Goal: Find contact information: Find contact information

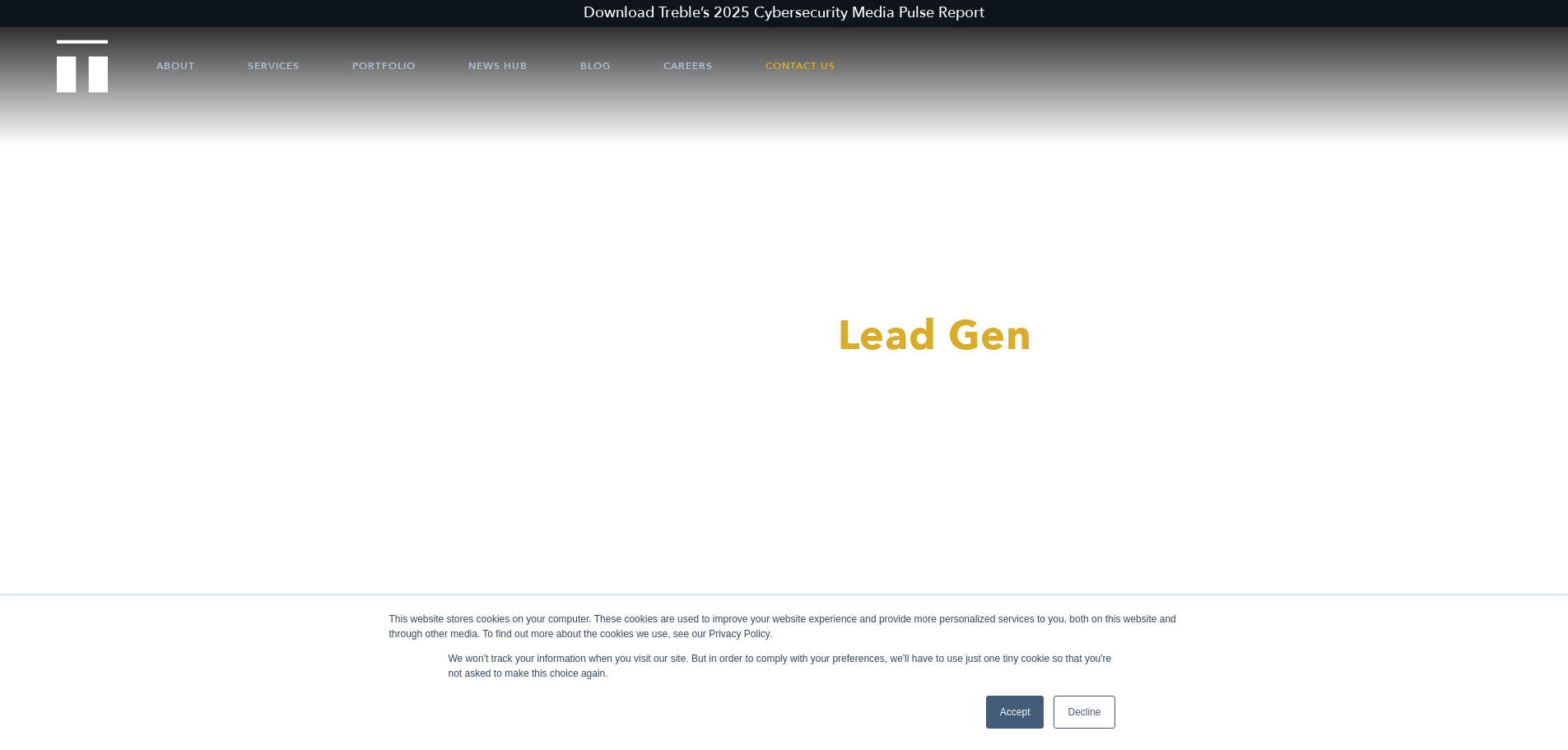
click at [1097, 704] on link "Decline" at bounding box center [1083, 712] width 61 height 33
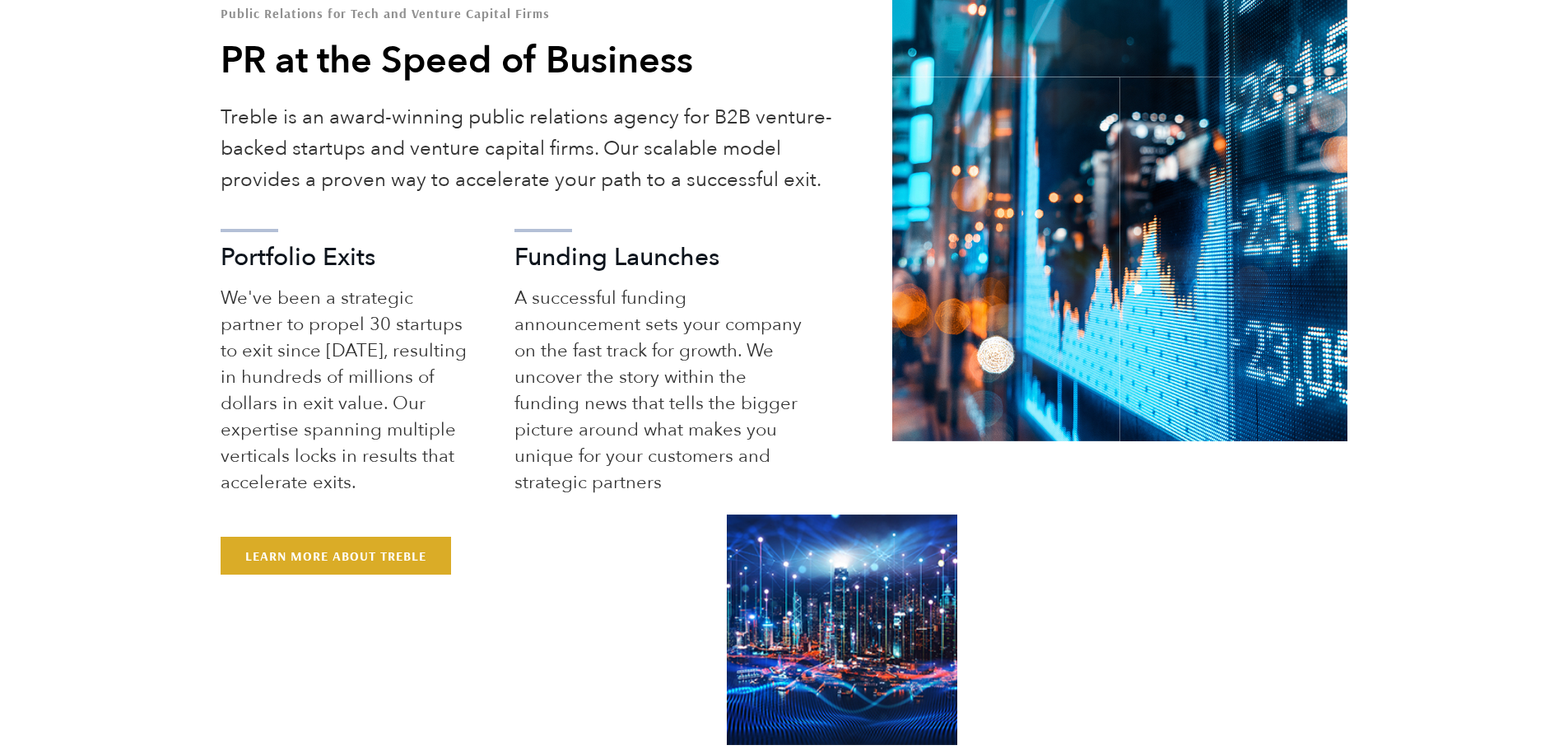
scroll to position [906, 0]
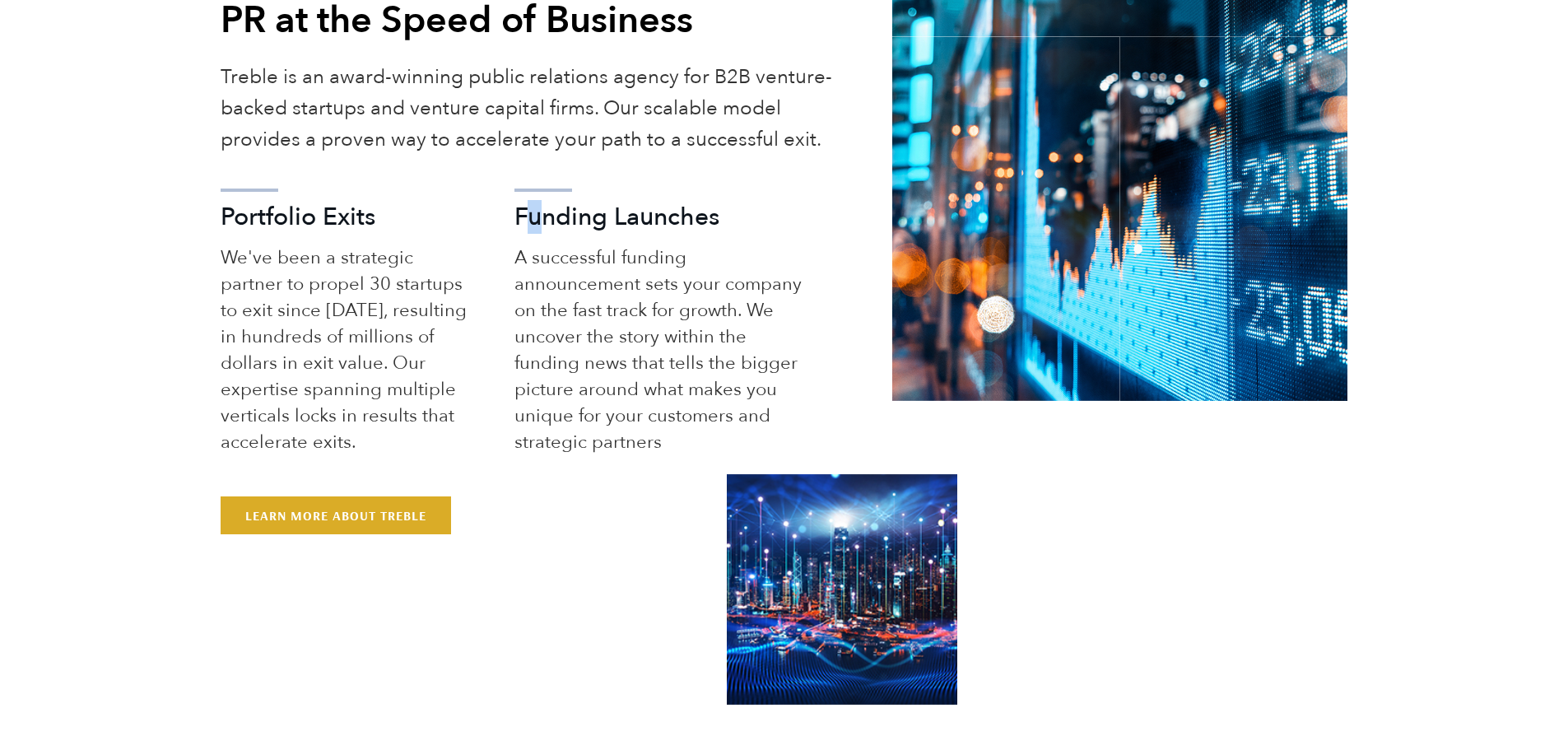
drag, startPoint x: 539, startPoint y: 208, endPoint x: 530, endPoint y: 207, distance: 9.1
click at [528, 208] on h3 "Funding Launches" at bounding box center [659, 217] width 291 height 25
drag, startPoint x: 550, startPoint y: 217, endPoint x: 579, endPoint y: 209, distance: 30.1
click at [578, 209] on h3 "Funding Launches" at bounding box center [659, 217] width 291 height 25
drag, startPoint x: 651, startPoint y: 218, endPoint x: 642, endPoint y: 218, distance: 9.0
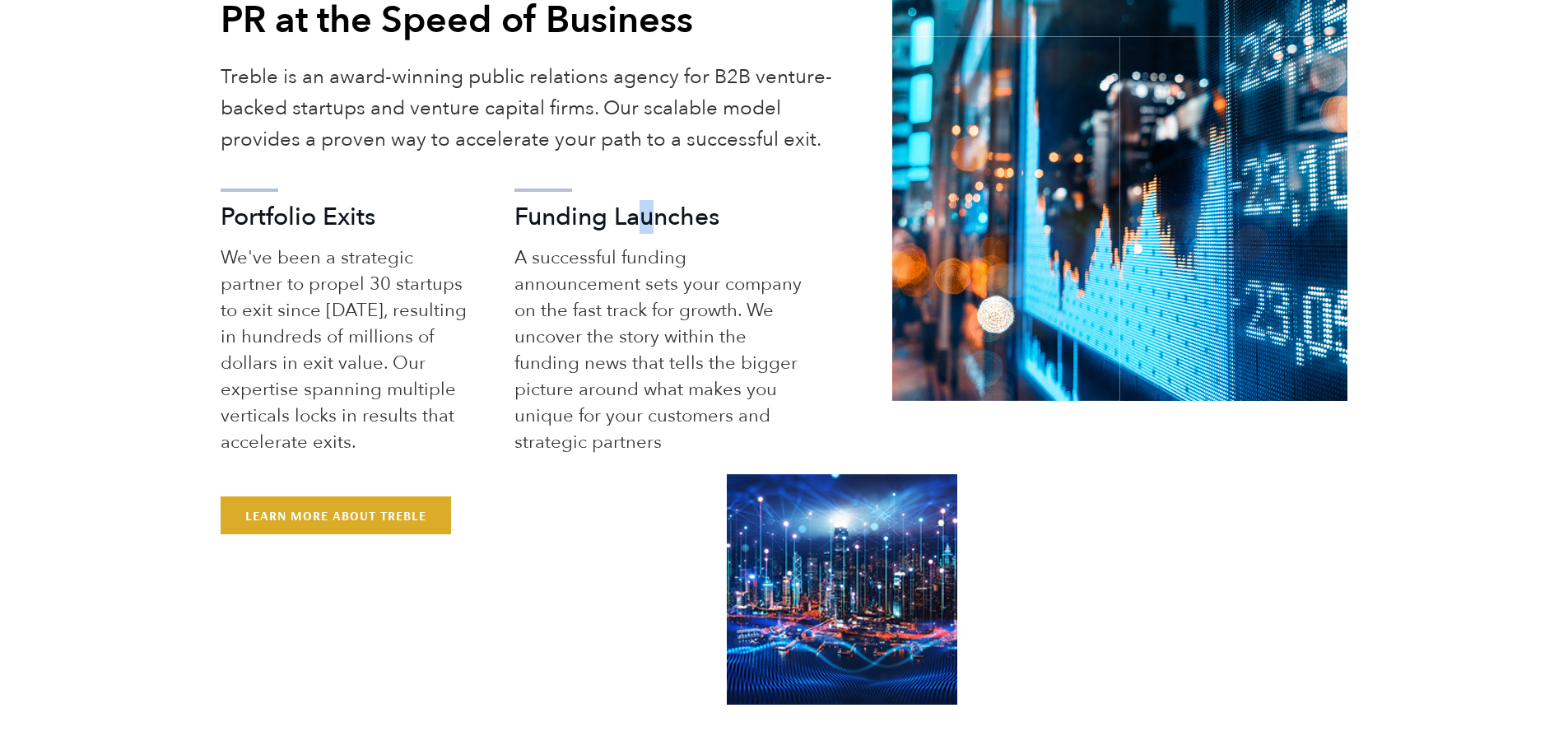
click at [642, 218] on h3 "Funding Launches" at bounding box center [659, 217] width 291 height 25
click at [701, 258] on p "A successful funding announcement sets your company on the fast track for growt…" at bounding box center [659, 350] width 291 height 211
drag, startPoint x: 637, startPoint y: 227, endPoint x: 629, endPoint y: 218, distance: 12.0
click at [629, 218] on h3 "Funding Launches" at bounding box center [659, 217] width 291 height 25
click at [655, 220] on h3 "Funding Launches" at bounding box center [659, 217] width 291 height 25
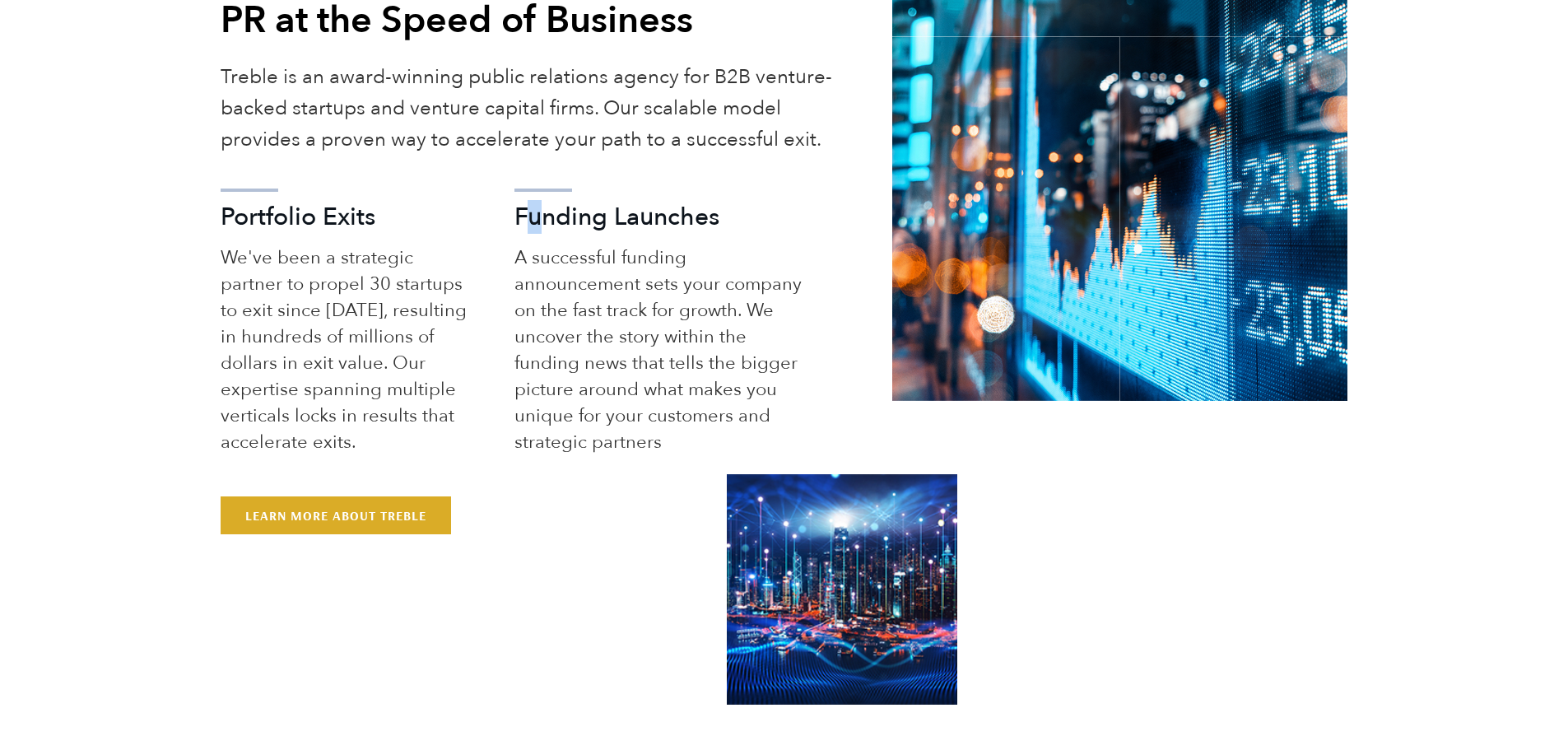
drag, startPoint x: 529, startPoint y: 214, endPoint x: 548, endPoint y: 213, distance: 19.0
click at [548, 213] on h3 "Funding Launches" at bounding box center [659, 217] width 291 height 25
drag, startPoint x: 575, startPoint y: 228, endPoint x: 581, endPoint y: 253, distance: 25.7
click at [574, 229] on h3 "Funding Launches" at bounding box center [659, 217] width 291 height 25
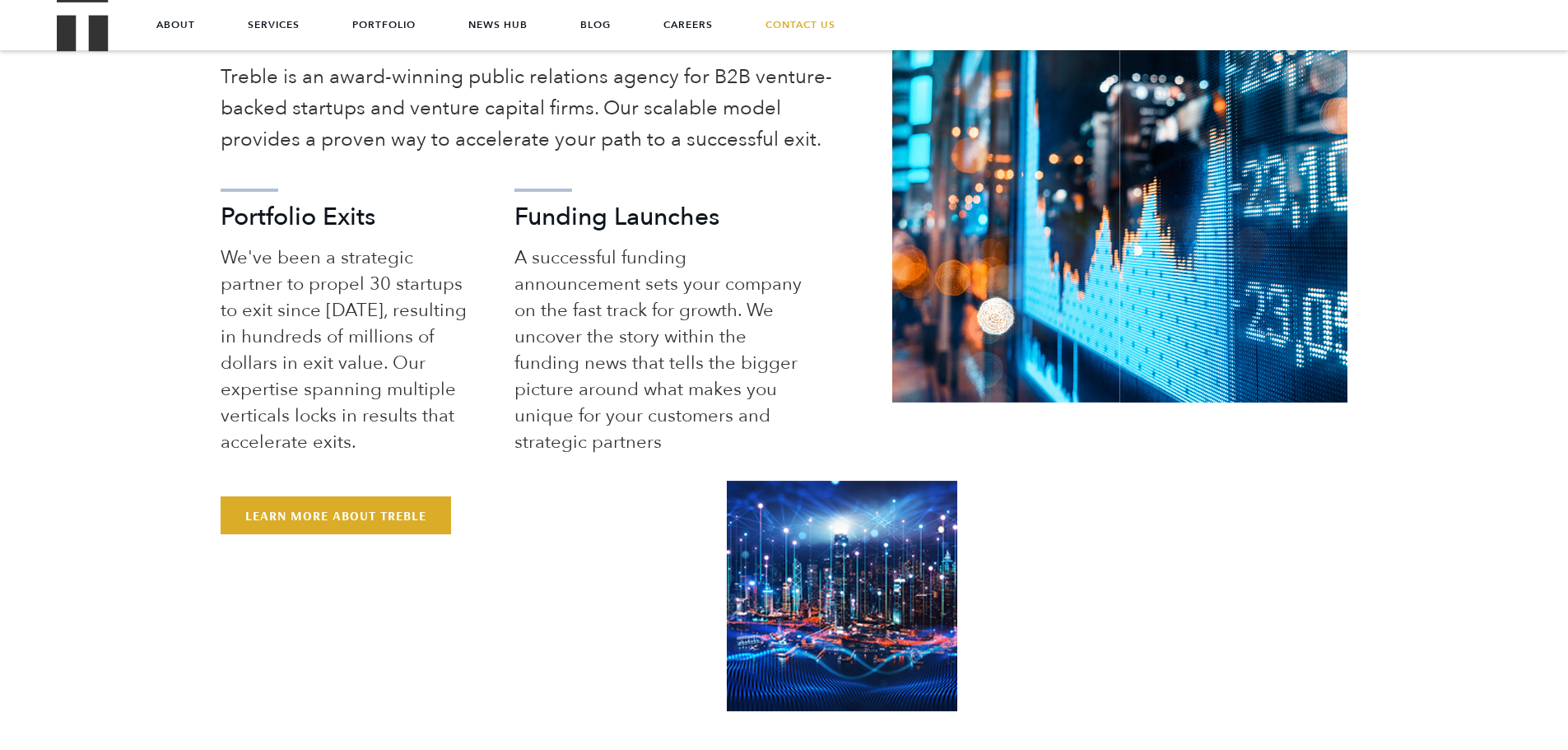
scroll to position [824, 0]
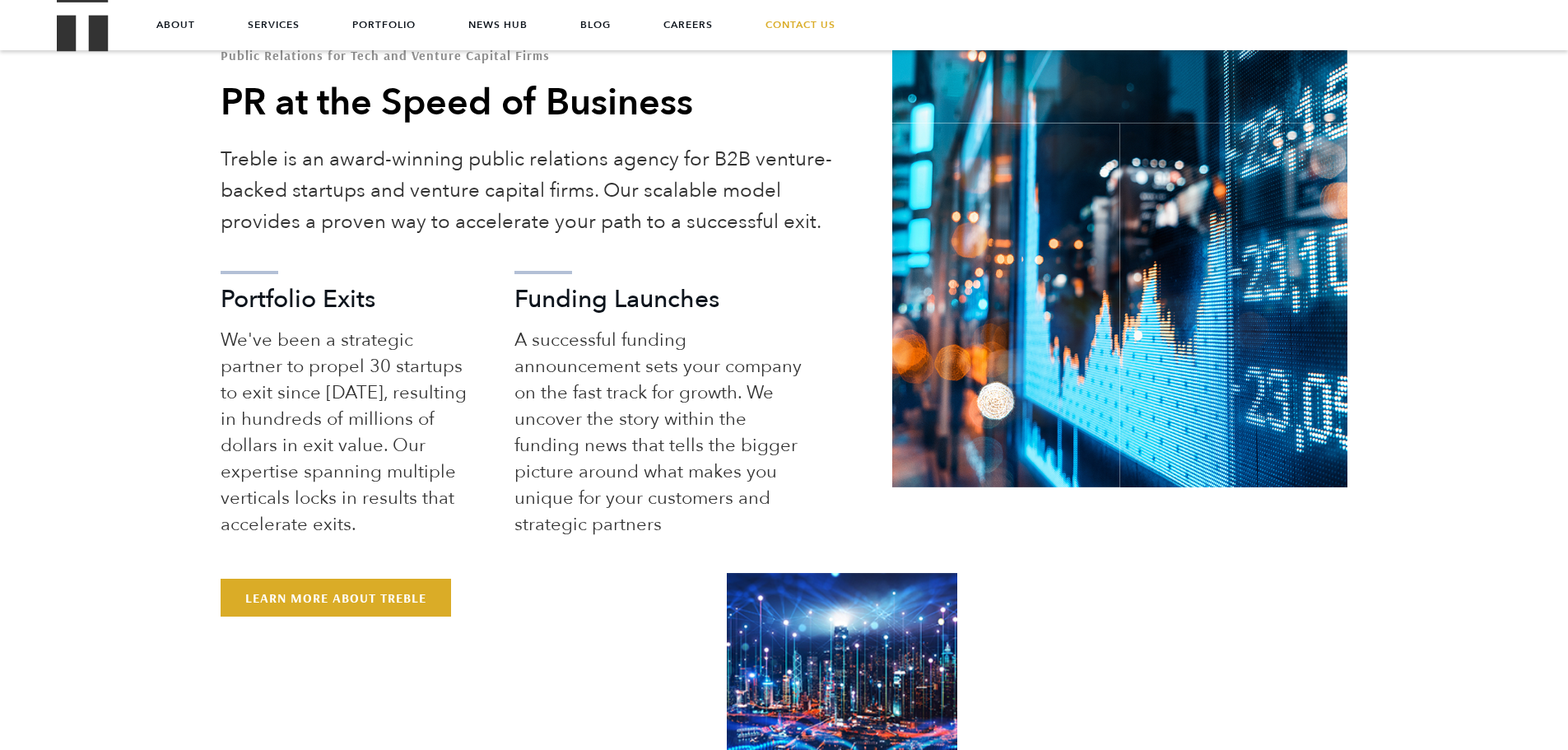
drag, startPoint x: 629, startPoint y: 299, endPoint x: 552, endPoint y: 343, distance: 88.7
click at [552, 343] on p "A successful funding announcement sets your company on the fast track for growt…" at bounding box center [659, 432] width 291 height 211
click at [549, 295] on h3 "Funding Launches" at bounding box center [659, 299] width 291 height 25
click at [549, 294] on h3 "Funding Launches" at bounding box center [659, 299] width 291 height 25
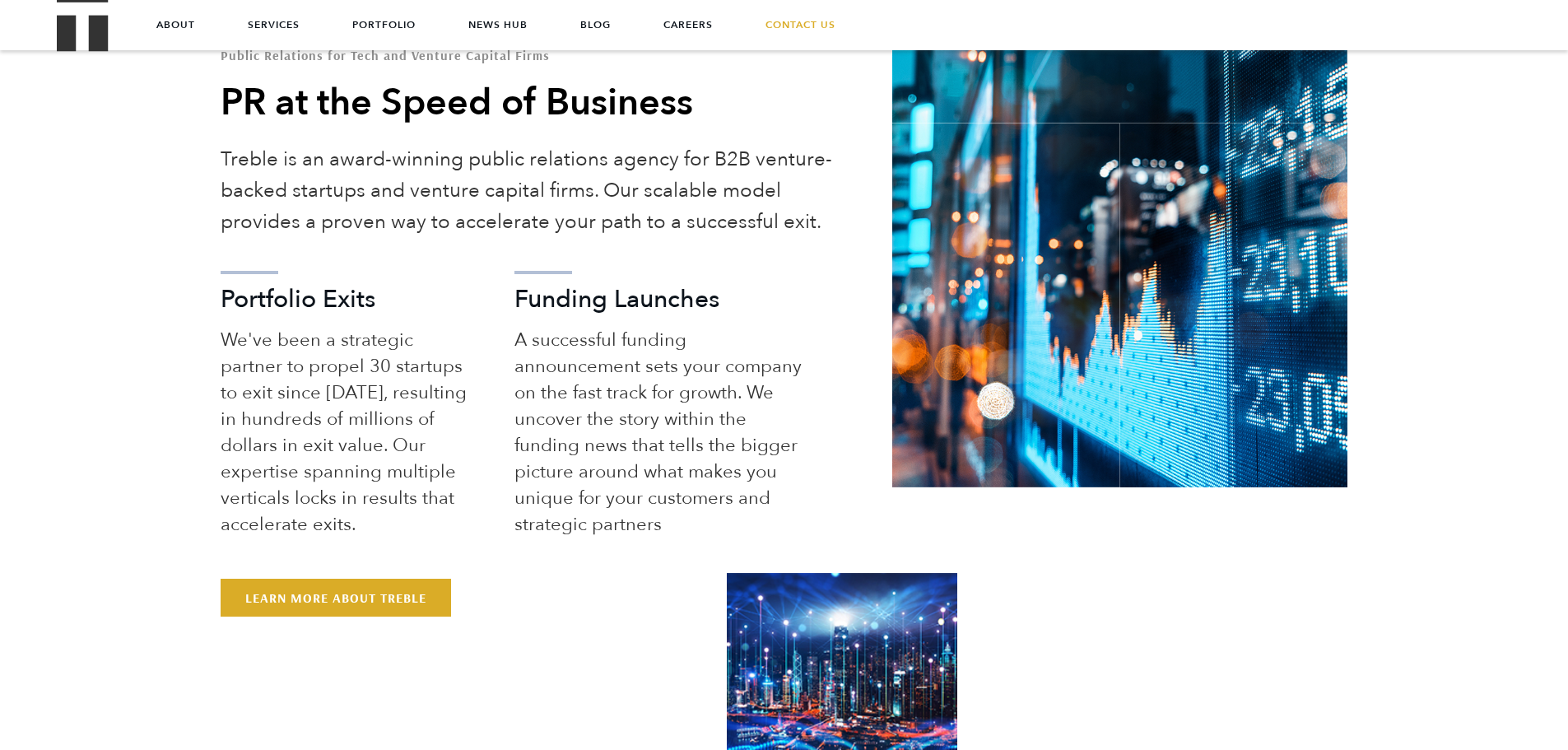
click at [677, 325] on li "Funding Launches A successful funding announcement sets your company on the fas…" at bounding box center [659, 387] width 291 height 299
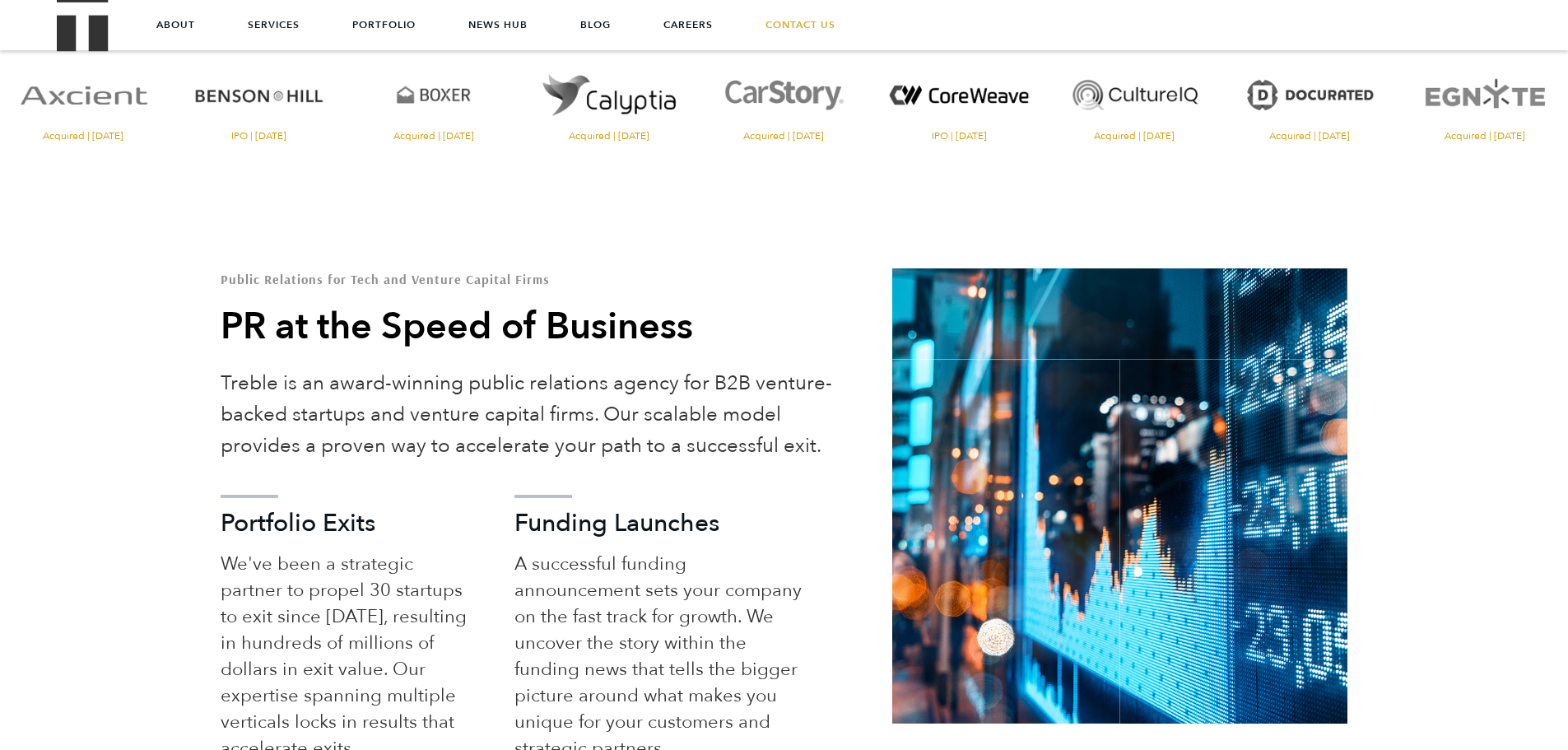
scroll to position [576, 0]
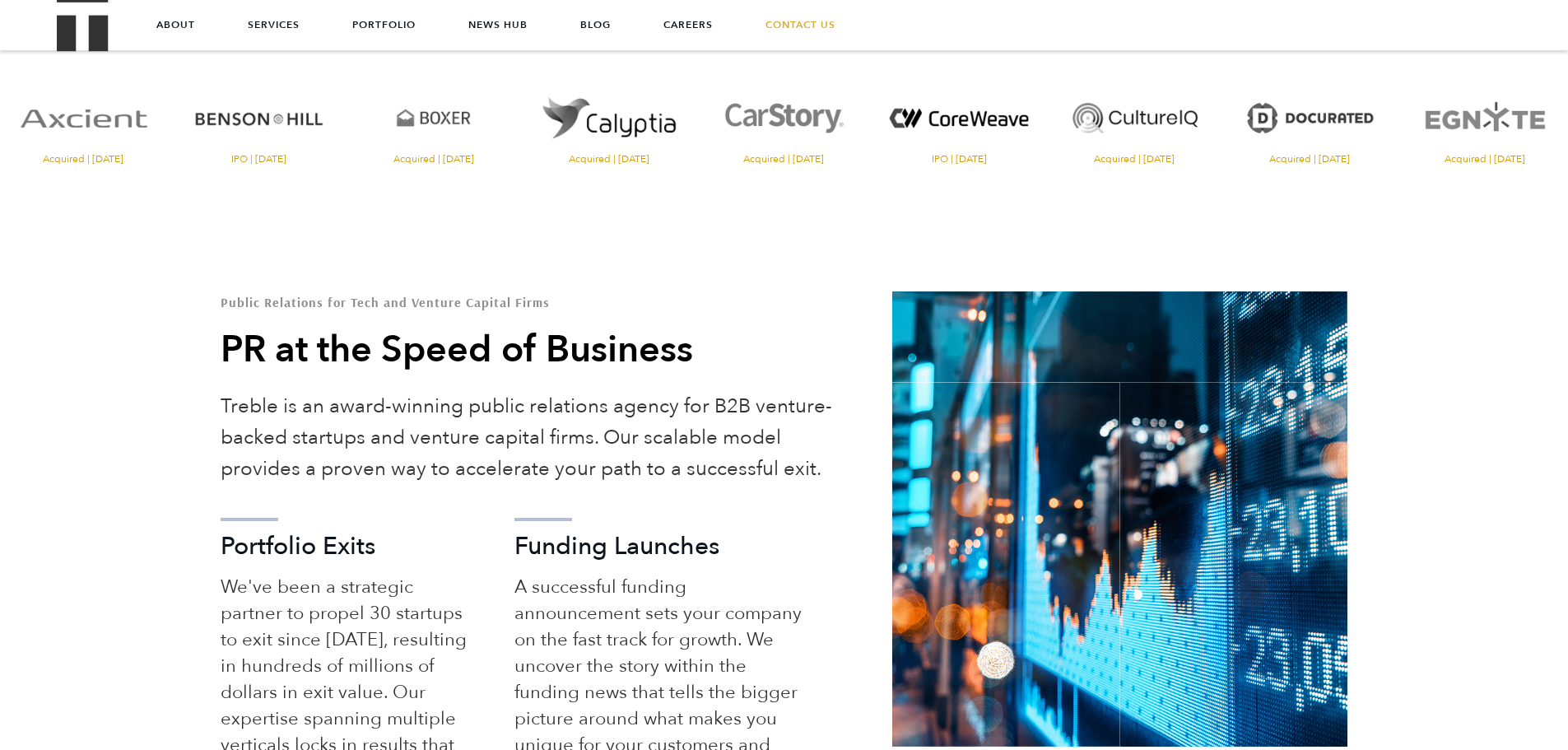
click at [434, 299] on h1 "Public Relations for Tech and Venture Capital Firms" at bounding box center [532, 302] width 623 height 13
click at [434, 300] on h1 "Public Relations for Tech and Venture Capital Firms" at bounding box center [532, 302] width 623 height 13
click at [555, 406] on p "Treble is an award-winning public relations agency for B2B venture-backed start…" at bounding box center [532, 437] width 623 height 94
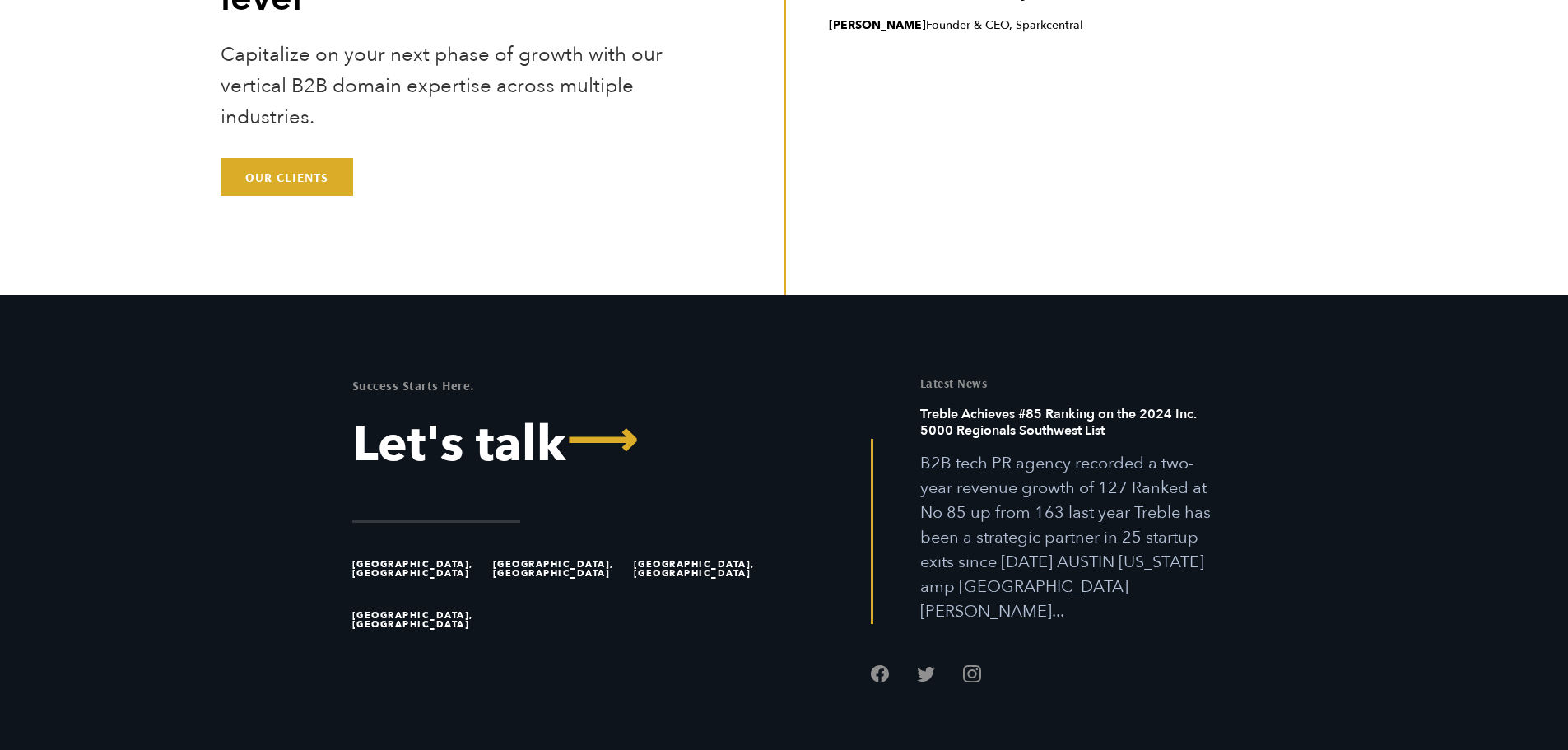
scroll to position [5198, 0]
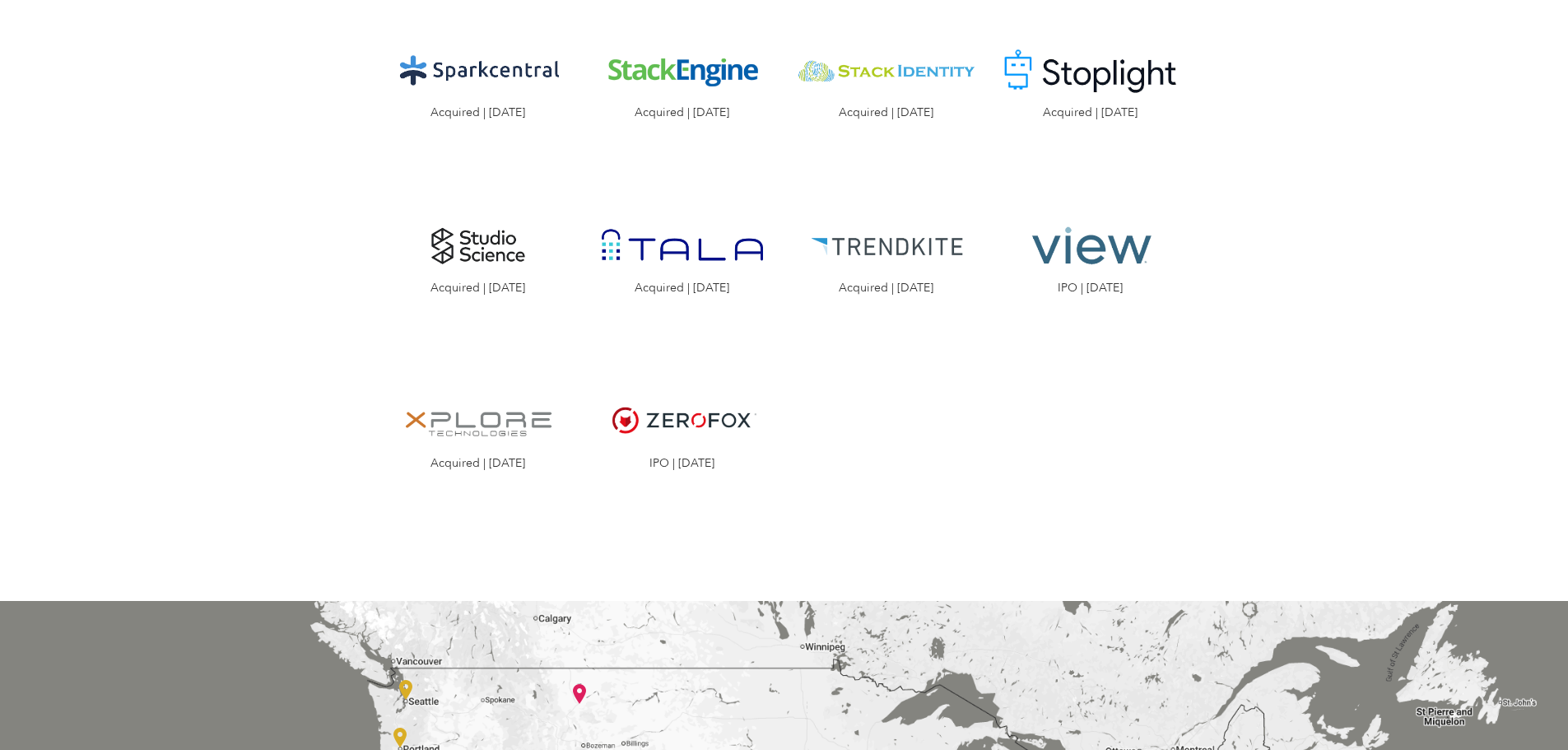
scroll to position [2882, 0]
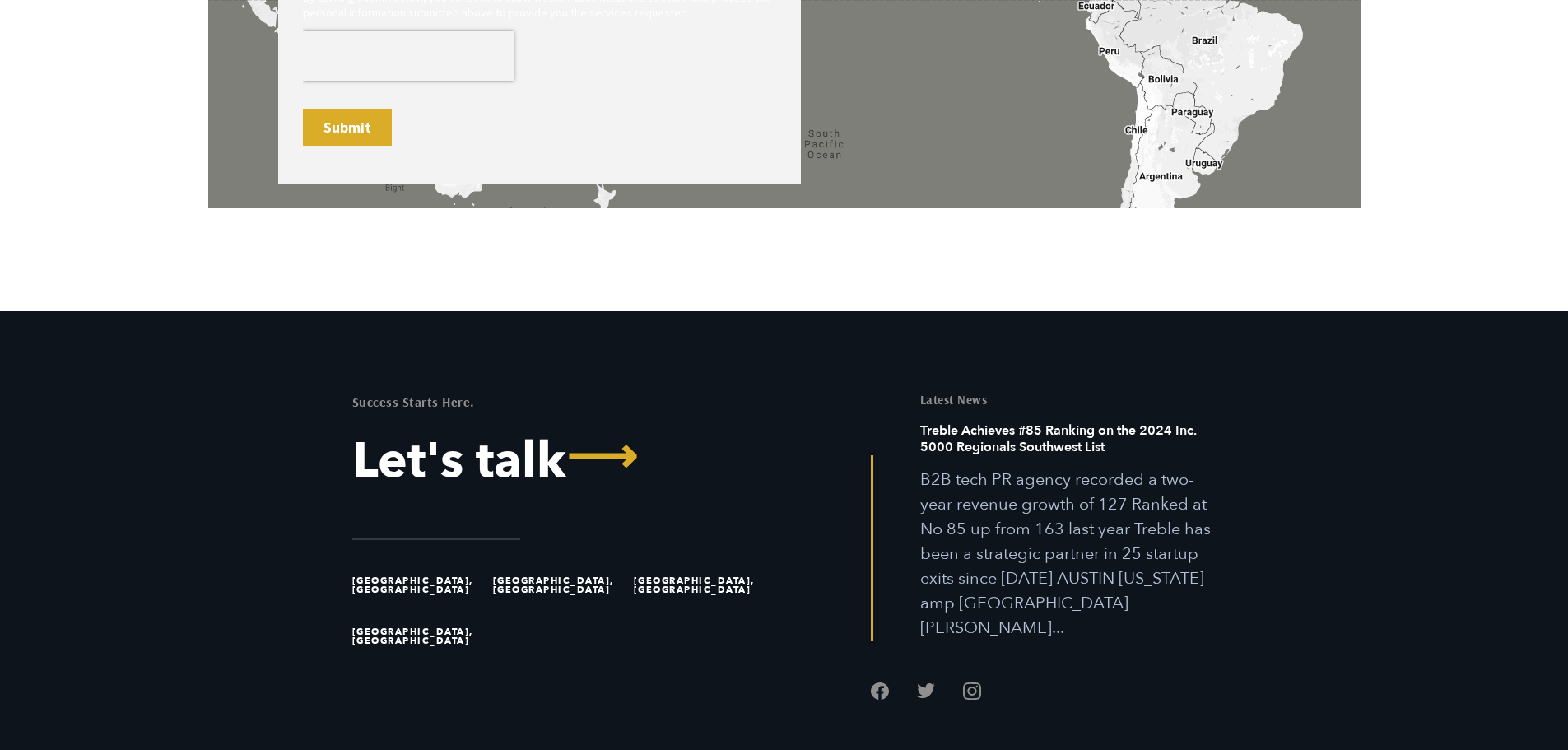
scroll to position [1382, 0]
